Goal: Find specific page/section: Find specific page/section

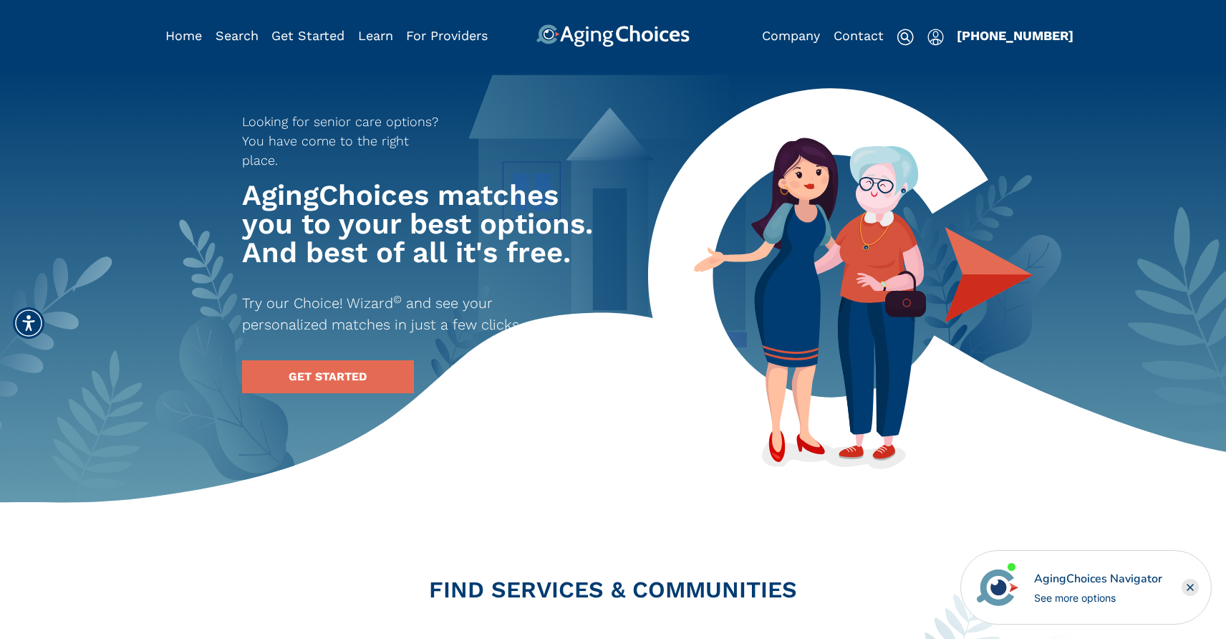
click at [1049, 577] on div "AgingChoices Navigator" at bounding box center [1098, 578] width 128 height 17
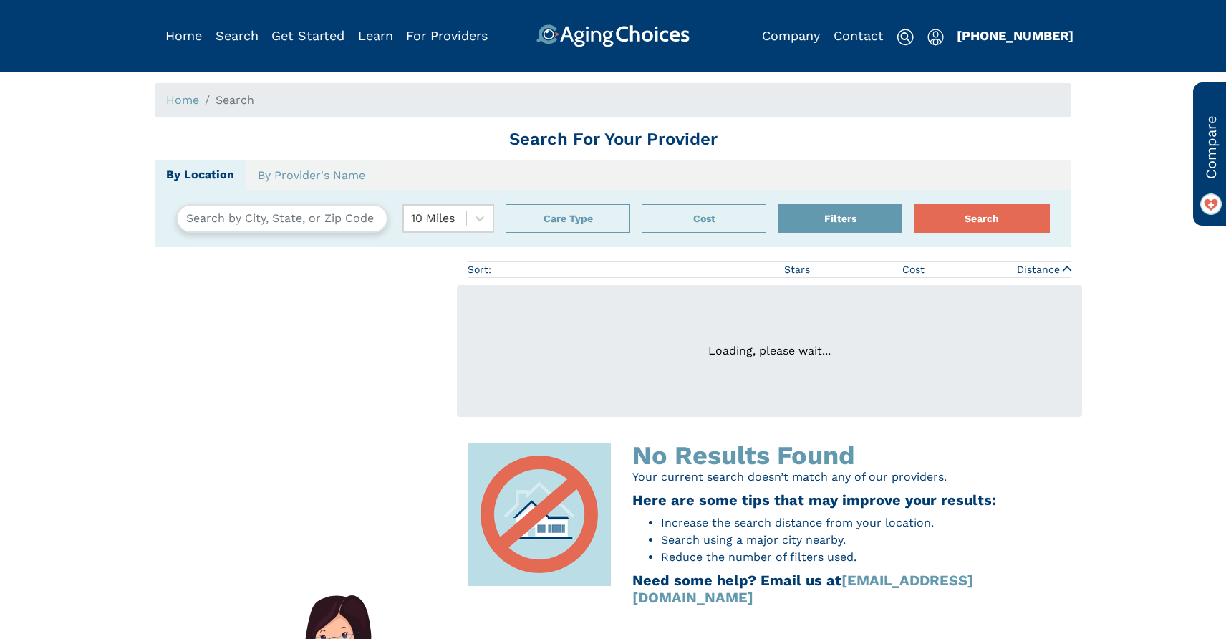
type input "Old Lyme, Connecticut, USA 06357"
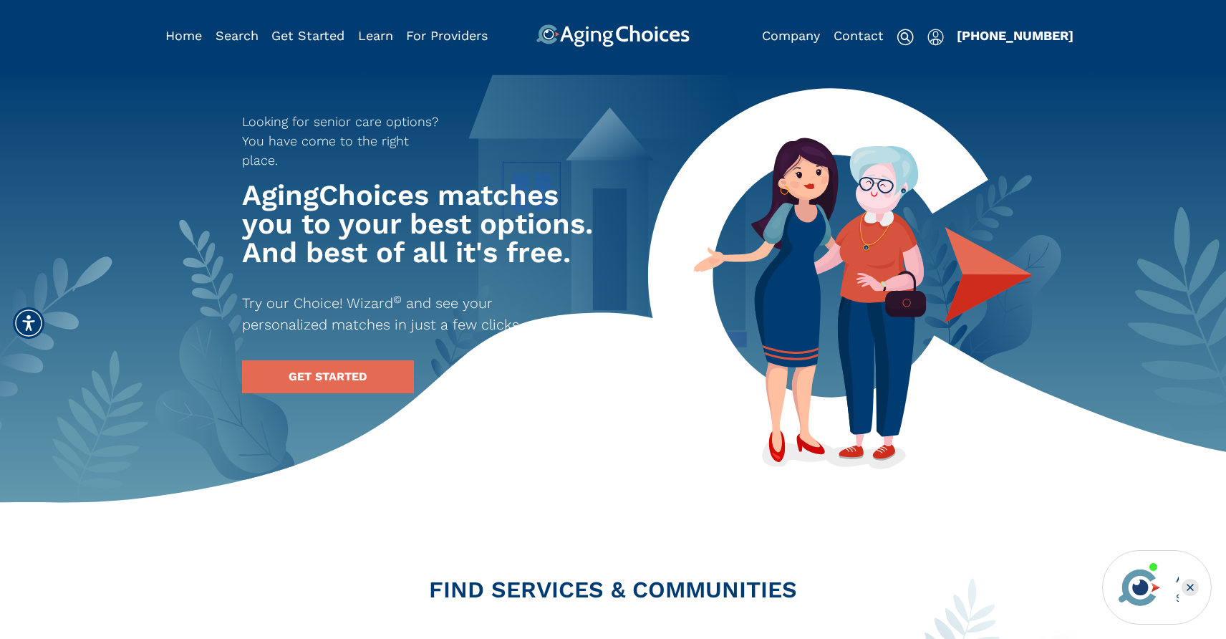
click at [1176, 577] on div "AgingChoices Navigator" at bounding box center [1177, 578] width 3 height 17
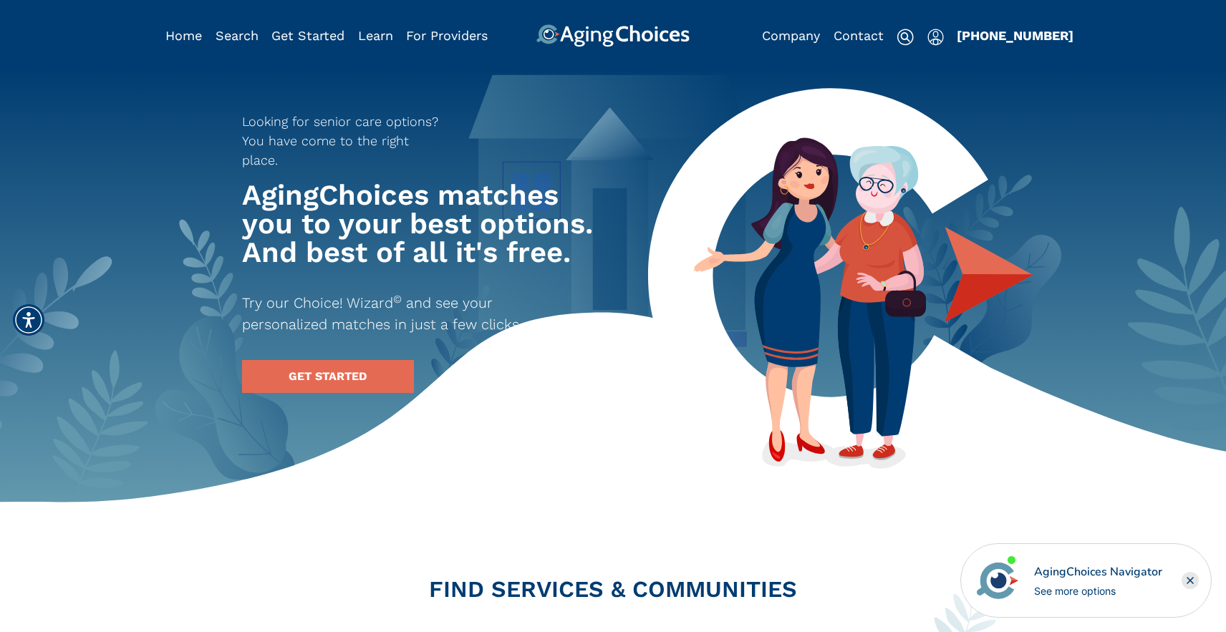
click at [1134, 587] on div "See more options" at bounding box center [1098, 591] width 128 height 15
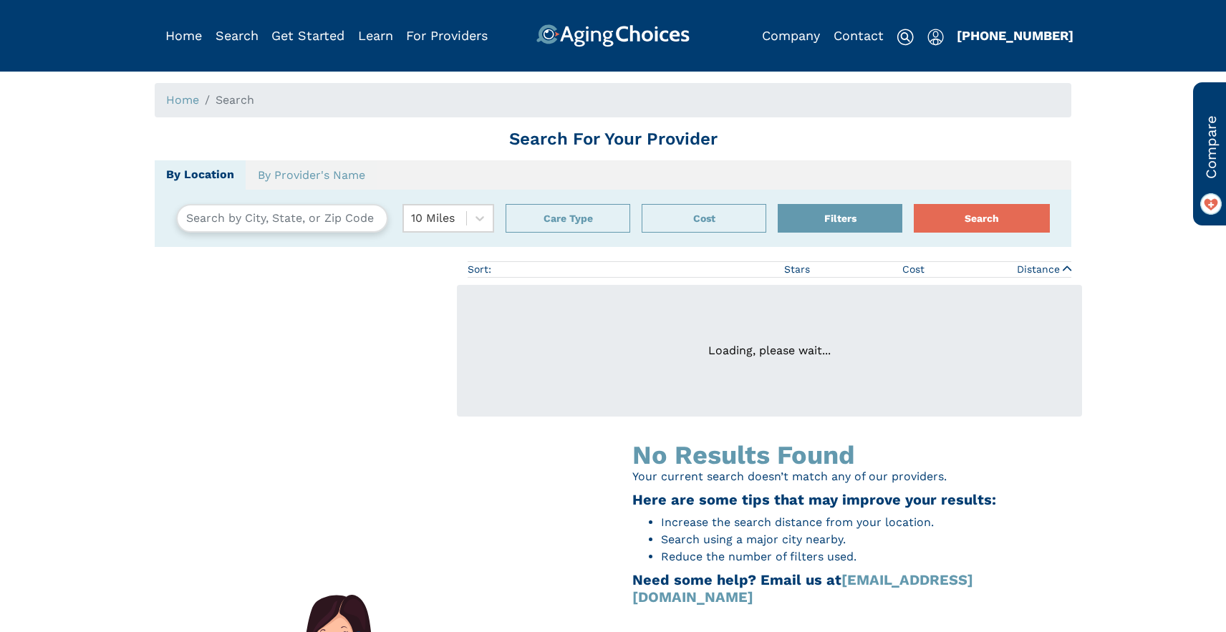
type input "[GEOGRAPHIC_DATA], [US_STATE], [GEOGRAPHIC_DATA] 06357"
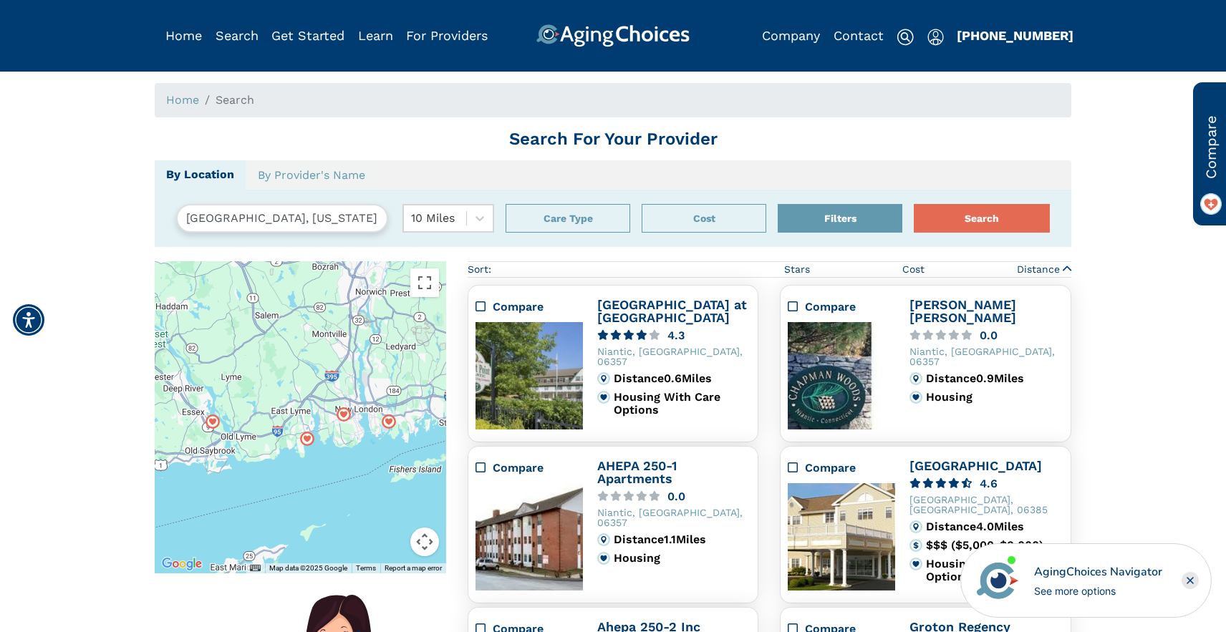
click at [1072, 592] on div "See more options" at bounding box center [1098, 591] width 128 height 15
